Goal: Navigation & Orientation: Go to known website

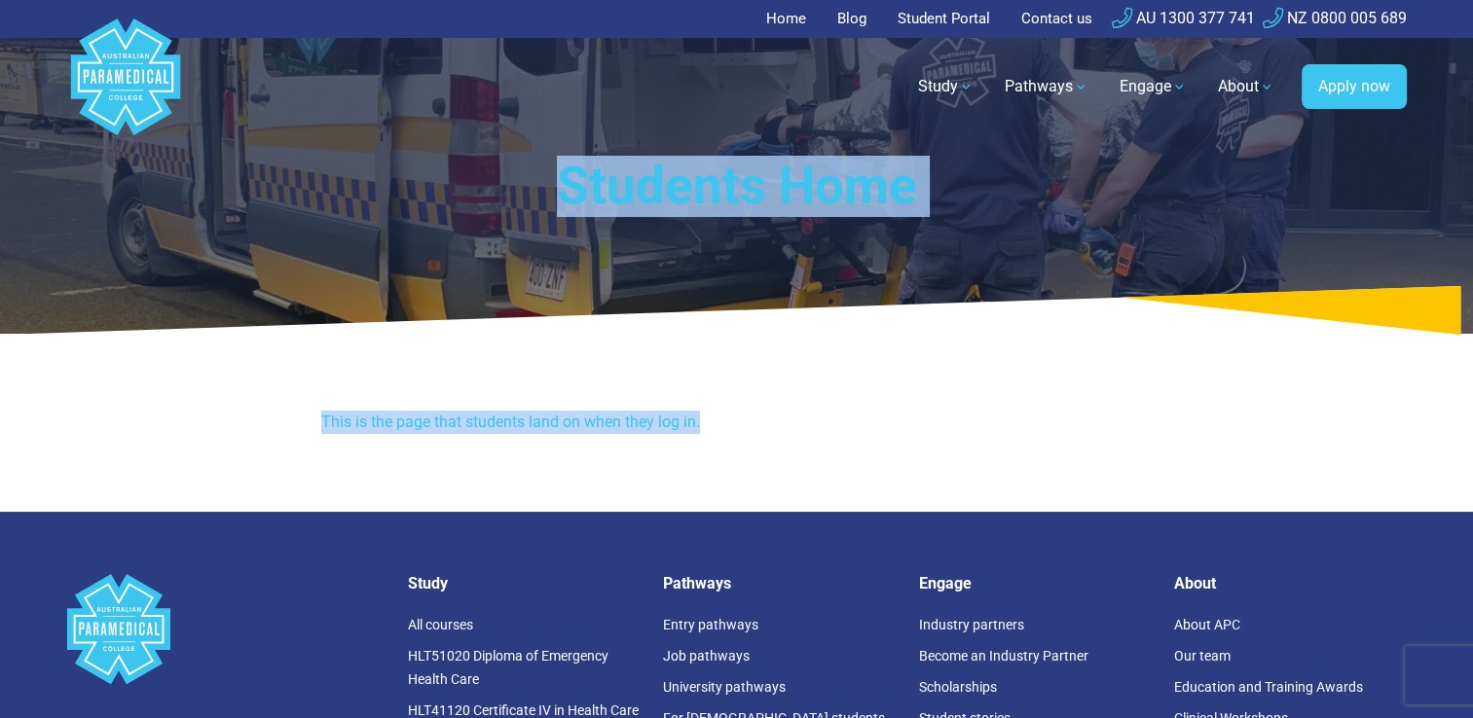
drag, startPoint x: 1465, startPoint y: 259, endPoint x: 1484, endPoint y: 419, distance: 160.7
click at [1472, 419] on html "Home Blog Student Portal Contact us AU 1300 377 741 NZ 0800 005 689 .logo-block…" at bounding box center [736, 673] width 1473 height 1347
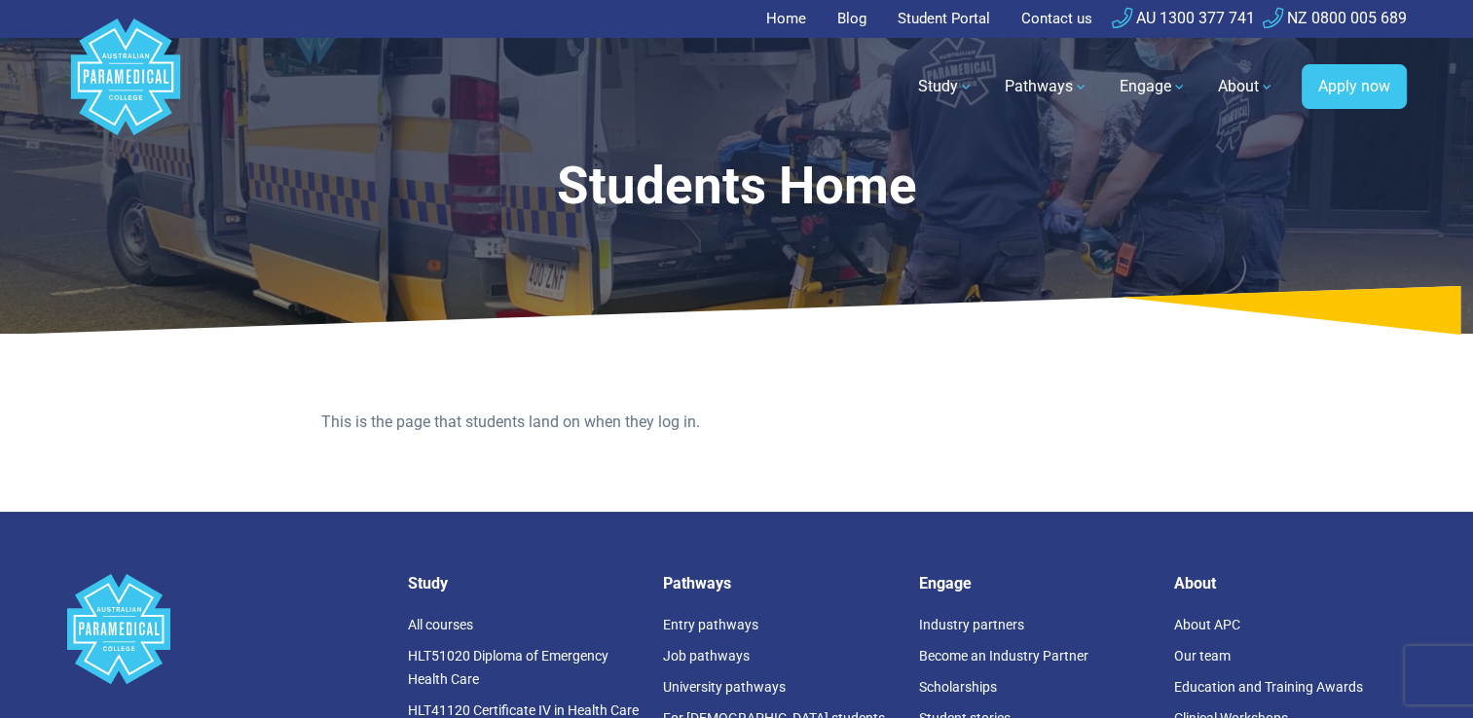
drag, startPoint x: 1484, startPoint y: 419, endPoint x: 1398, endPoint y: 529, distance: 139.4
click at [1398, 529] on div ".logo-block-c1{fill:#3CC5EE;} .logo-block-c2{fill:#FFF;} AU 1300 377 741 NZ 080…" at bounding box center [736, 725] width 1363 height 426
click at [798, 24] on link "Home" at bounding box center [792, 19] width 52 height 38
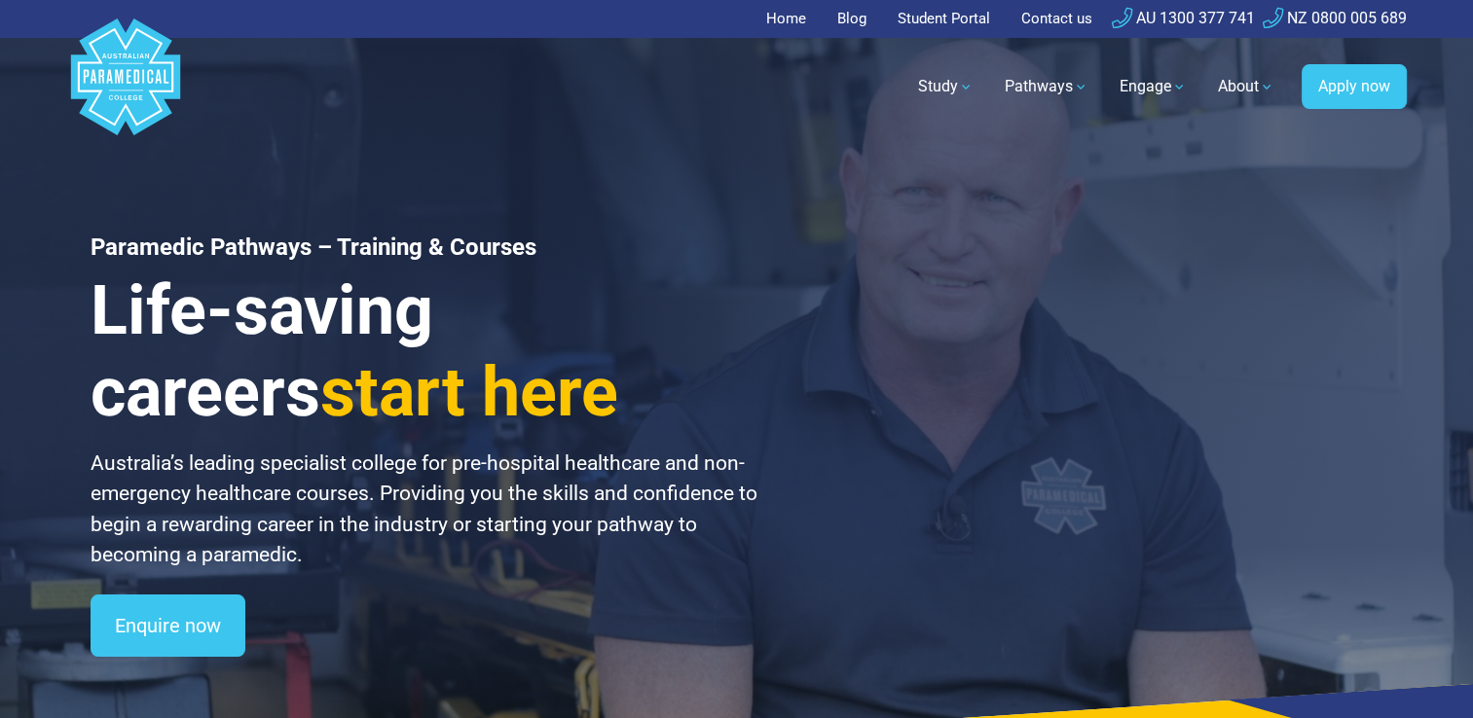
click at [917, 14] on link "Student Portal" at bounding box center [944, 19] width 116 height 38
